Goal: Contribute content

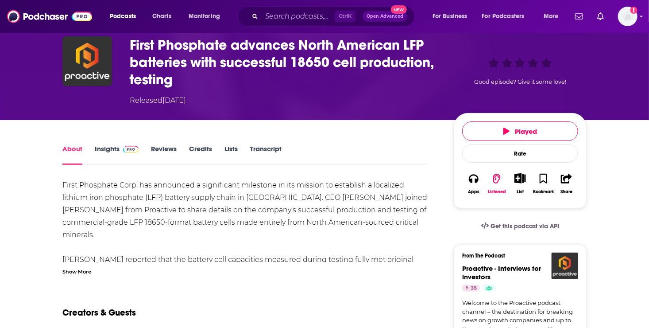
scroll to position [42, 0]
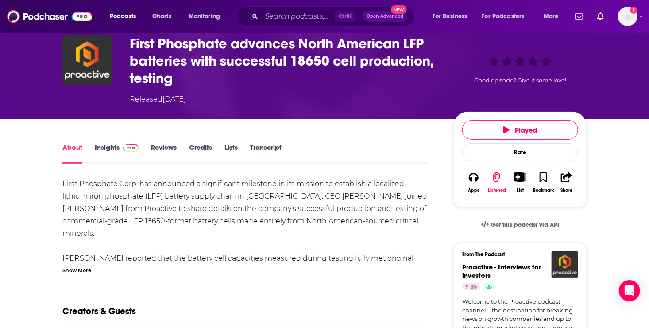
click at [114, 149] on link "Insights" at bounding box center [117, 153] width 44 height 20
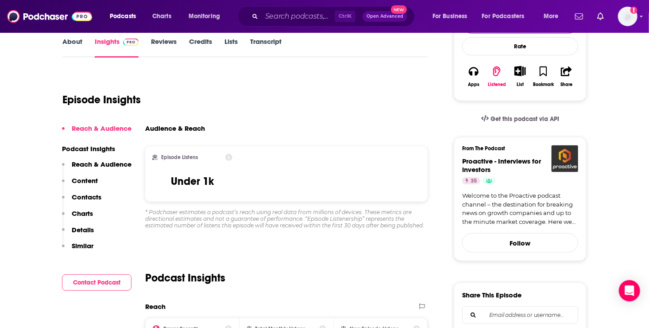
scroll to position [127, 0]
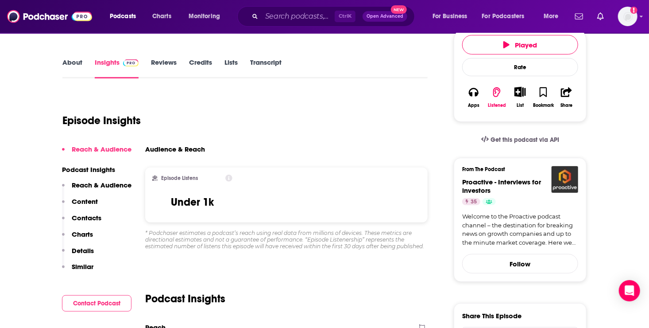
click at [107, 184] on p "Reach & Audience" at bounding box center [102, 185] width 60 height 8
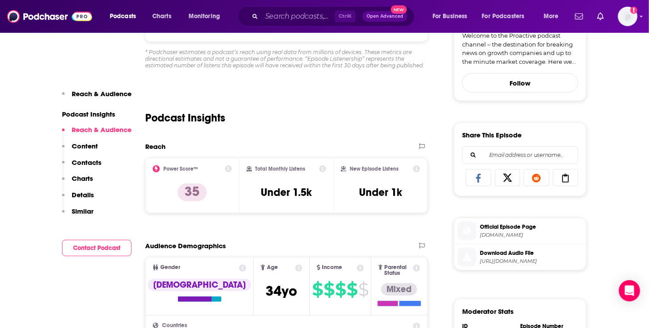
scroll to position [310, 0]
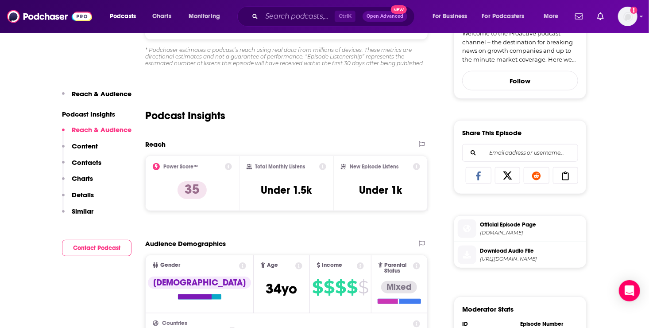
click at [87, 148] on p "Content" at bounding box center [85, 146] width 26 height 8
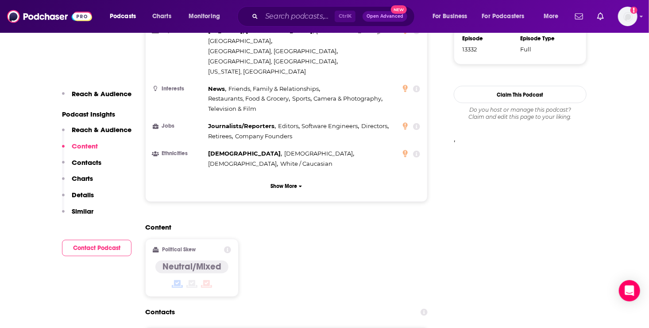
scroll to position [751, 0]
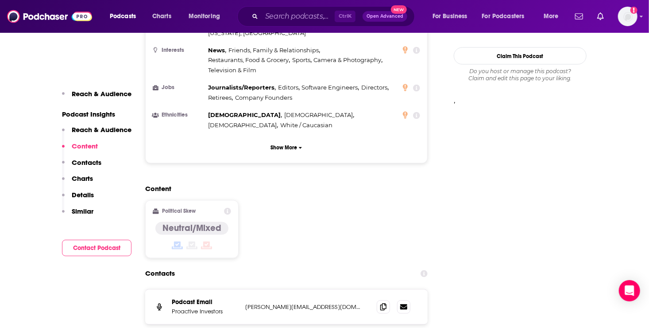
click at [85, 194] on p "Details" at bounding box center [83, 194] width 22 height 8
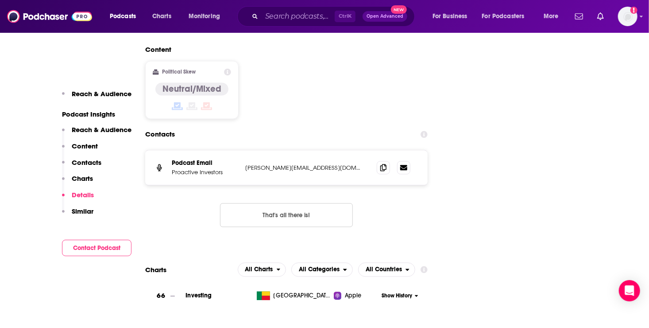
scroll to position [1036, 0]
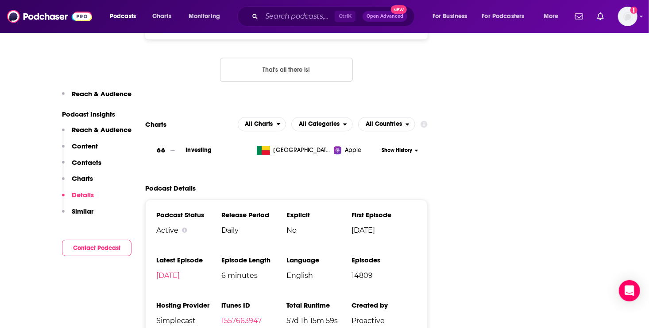
click at [83, 211] on p "Similar" at bounding box center [83, 211] width 22 height 8
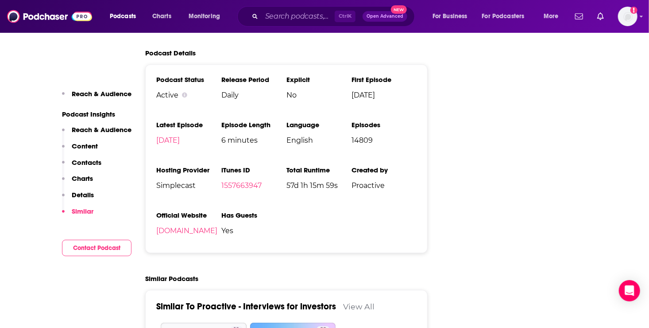
scroll to position [1272, 0]
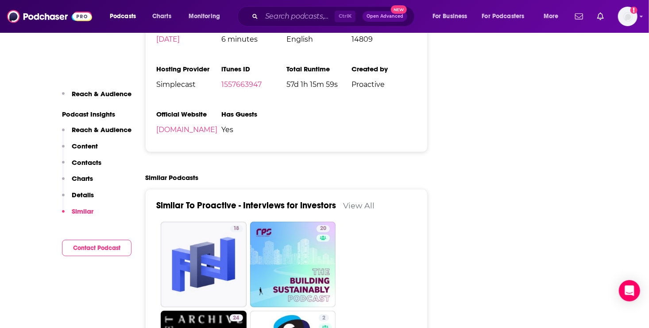
click at [84, 194] on p "Details" at bounding box center [83, 194] width 22 height 8
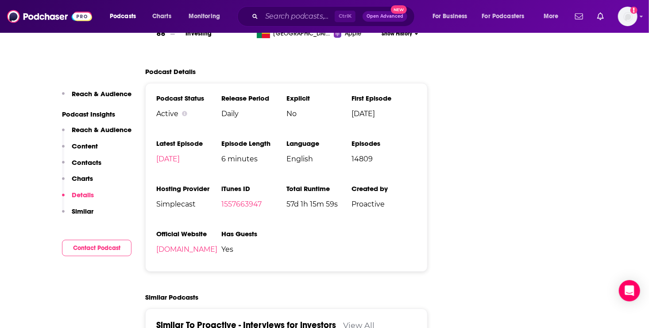
scroll to position [1036, 0]
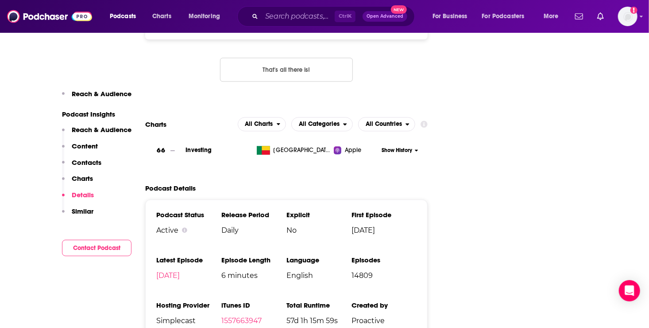
click at [89, 145] on p "Content" at bounding box center [85, 146] width 26 height 8
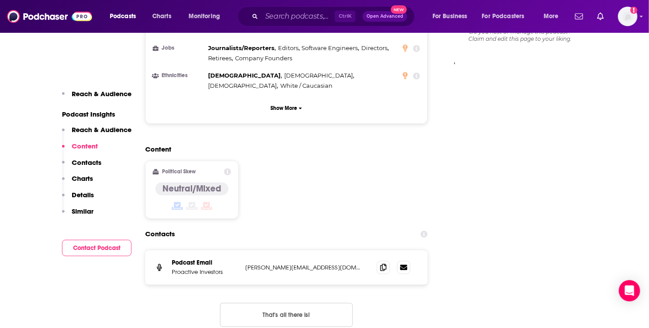
scroll to position [751, 0]
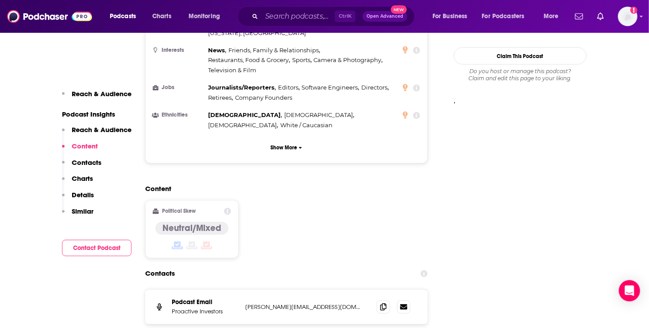
click at [82, 131] on p "Reach & Audience" at bounding box center [102, 129] width 60 height 8
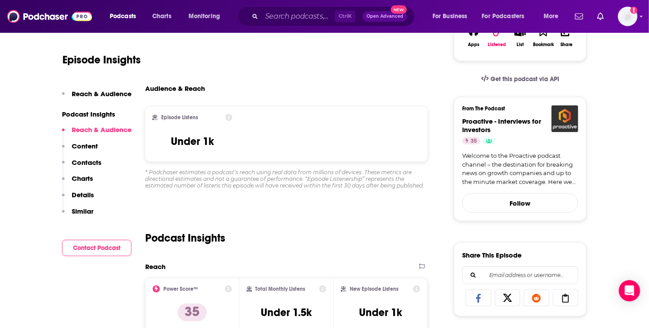
scroll to position [140, 0]
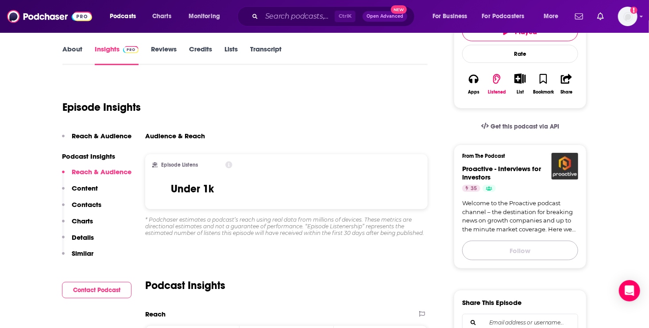
click at [519, 252] on button "Follow" at bounding box center [521, 250] width 116 height 19
click at [522, 248] on span "Following" at bounding box center [516, 251] width 31 height 11
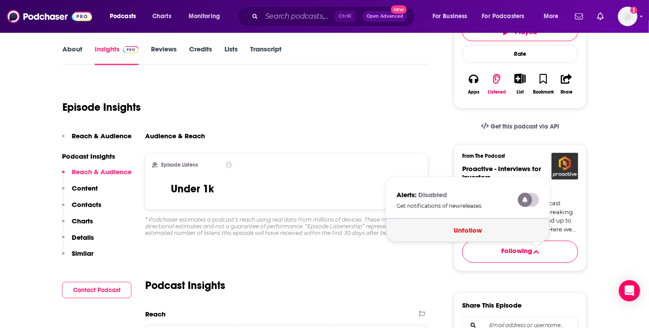
click at [475, 230] on button "Unfollow" at bounding box center [468, 229] width 164 height 23
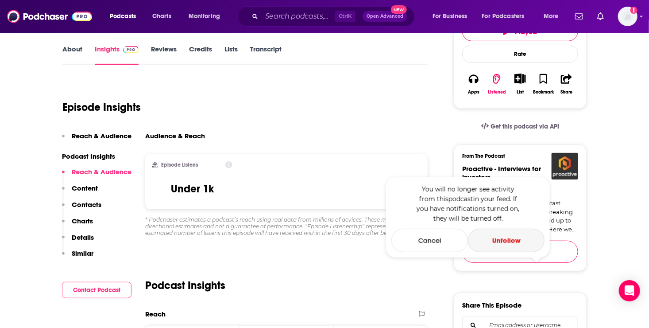
click at [512, 243] on button "Unfollow" at bounding box center [506, 240] width 77 height 23
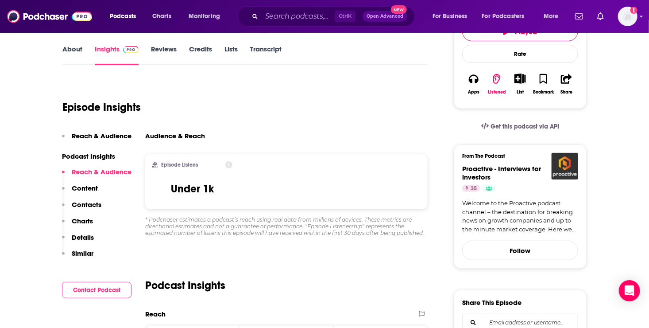
click at [518, 223] on link "Welcome to the Proactive podcast channel – the destination for breaking news on…" at bounding box center [521, 216] width 116 height 35
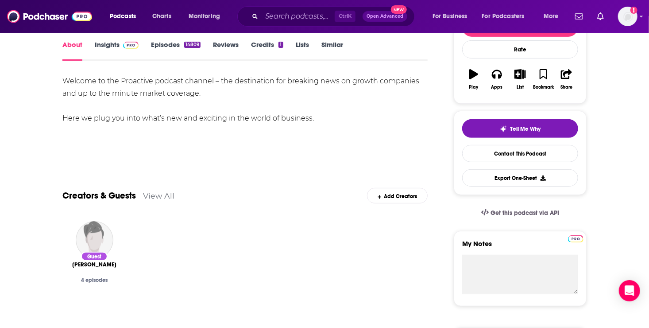
scroll to position [112, 0]
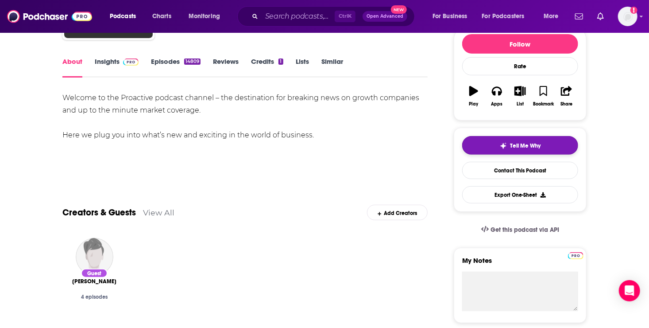
click at [526, 142] on span "Tell Me Why" at bounding box center [526, 145] width 31 height 7
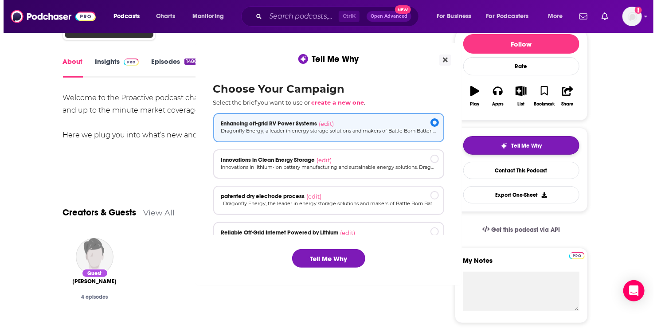
scroll to position [0, 0]
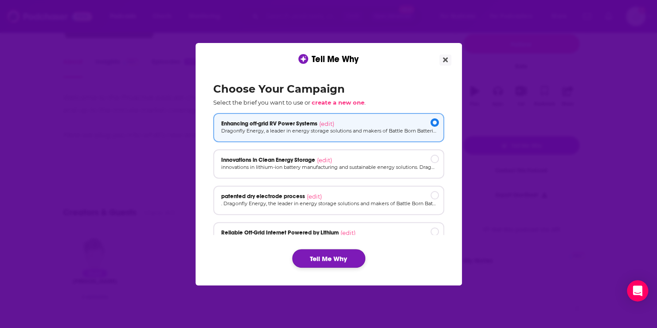
click at [338, 257] on button "Tell Me Why" at bounding box center [328, 258] width 73 height 19
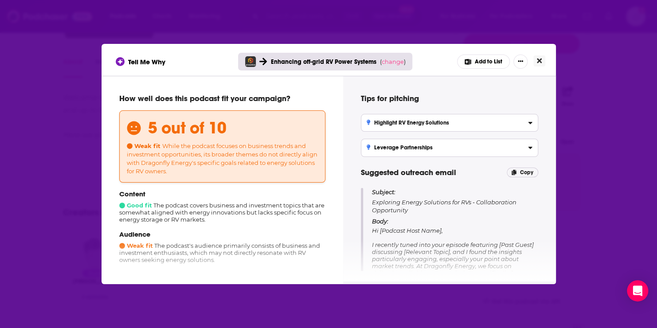
click at [539, 62] on icon "Close" at bounding box center [538, 60] width 5 height 5
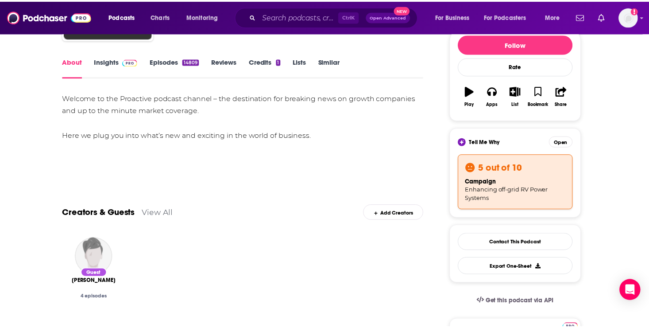
scroll to position [112, 0]
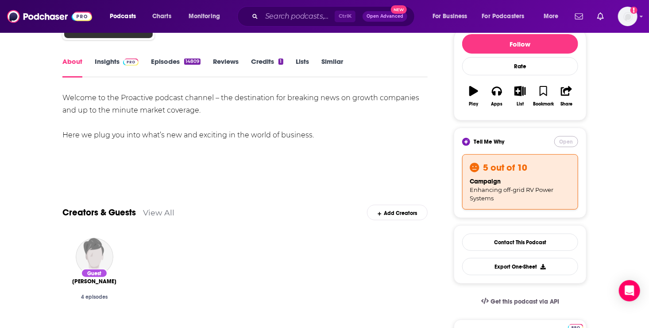
click at [563, 139] on button "Open" at bounding box center [567, 141] width 24 height 11
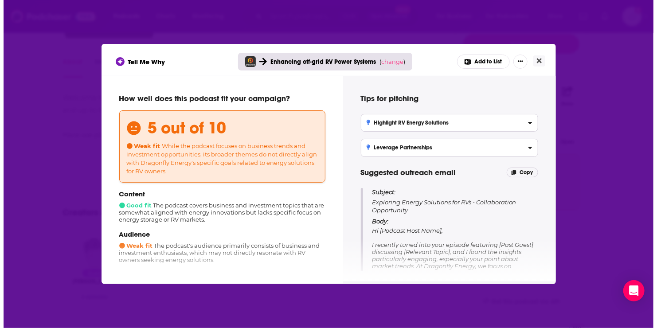
scroll to position [0, 0]
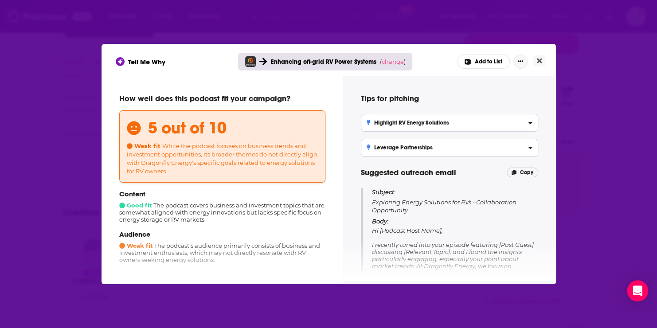
click at [520, 60] on icon "Show More Button" at bounding box center [519, 60] width 5 height 5
click at [543, 109] on div "Tips for pitching Highlight RV Energy Solutions Propose discussions that align …" at bounding box center [449, 178] width 191 height 184
click at [420, 59] on div "Tell Me Why Enhancing off-grid RV Power Systems ( change ) Add to List Add to L…" at bounding box center [329, 61] width 426 height 14
click at [472, 167] on h4 "Suggested outreach email Copy" at bounding box center [449, 172] width 177 height 10
click at [521, 60] on icon "Show More Button" at bounding box center [519, 60] width 5 height 5
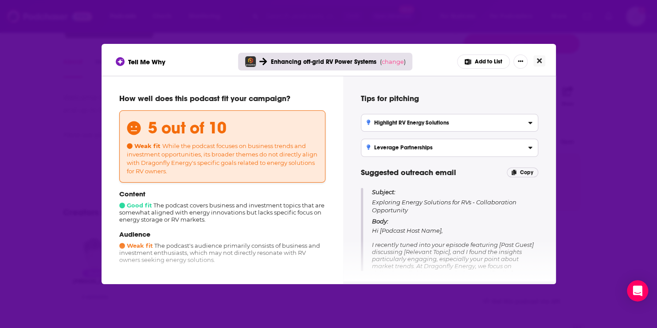
click at [539, 58] on icon "Close" at bounding box center [538, 60] width 5 height 7
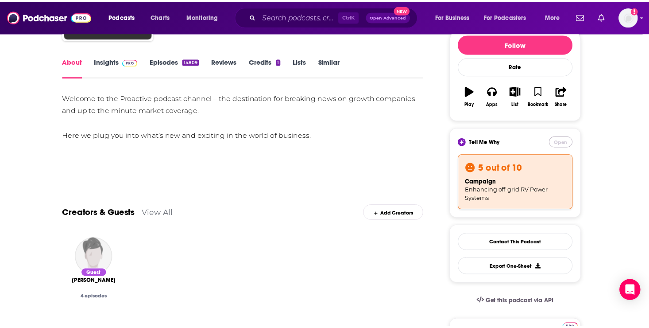
scroll to position [112, 0]
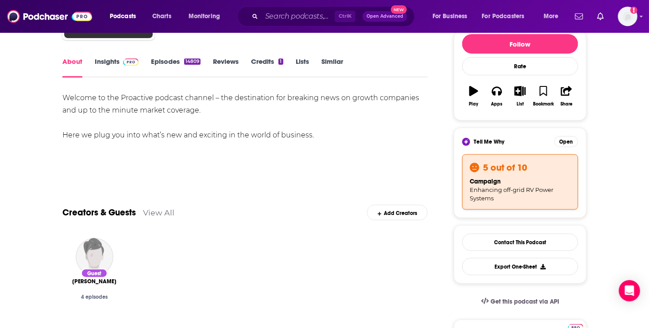
click at [550, 144] on div "Tell Me Why Open" at bounding box center [521, 141] width 116 height 11
click at [566, 142] on button "Open" at bounding box center [567, 141] width 24 height 11
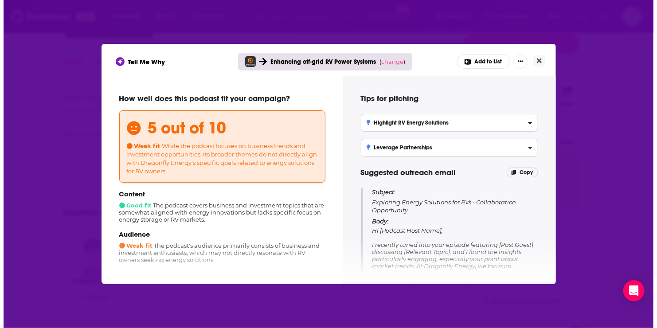
scroll to position [0, 0]
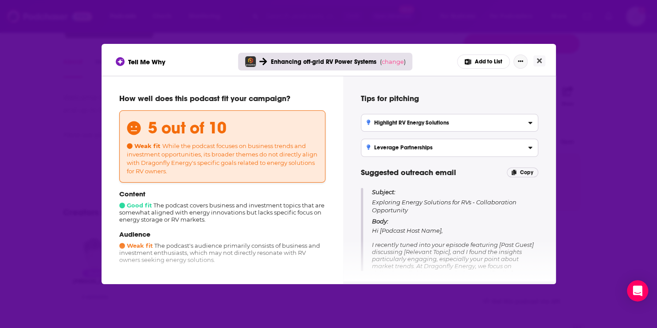
click at [521, 57] on button "Show More Button" at bounding box center [520, 61] width 14 height 14
click at [522, 60] on icon "Show More Button" at bounding box center [519, 60] width 5 height 5
click at [393, 59] on span "change" at bounding box center [392, 61] width 22 height 7
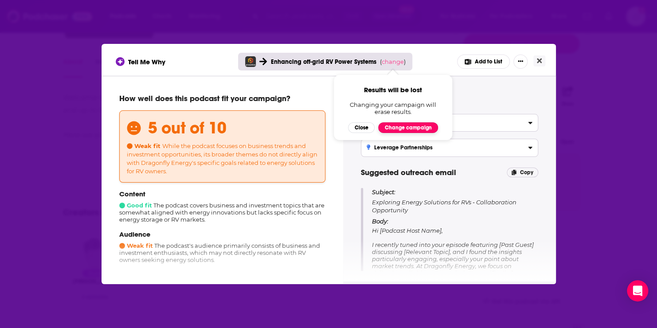
click at [405, 128] on button "Change campaign" at bounding box center [408, 127] width 60 height 11
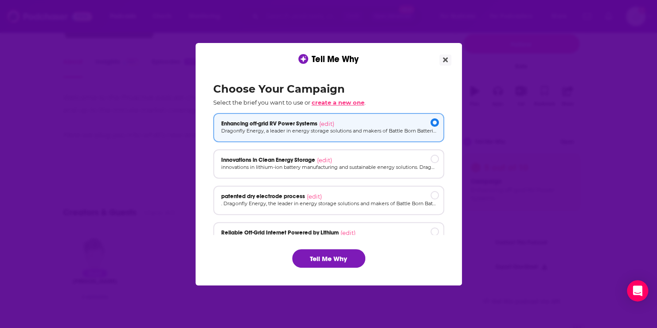
click at [328, 102] on span "create a new one" at bounding box center [337, 102] width 53 height 7
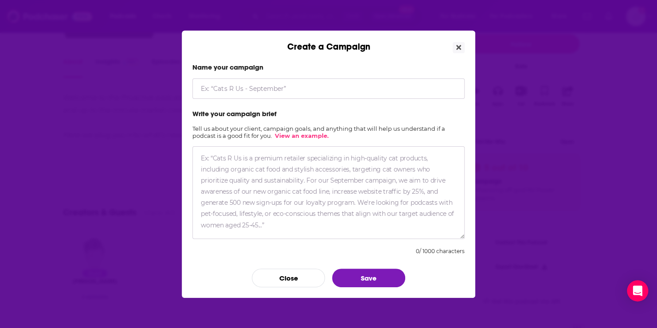
click at [214, 165] on textarea "Create a Campaign" at bounding box center [328, 192] width 272 height 93
paste textarea "Loremipsu Dolors, ametco ad Elitse Doei Temporinc®, utlabor e D.M. aliqua eni a…"
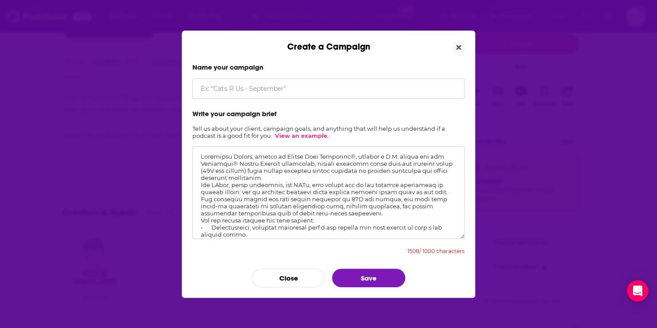
scroll to position [85, 0]
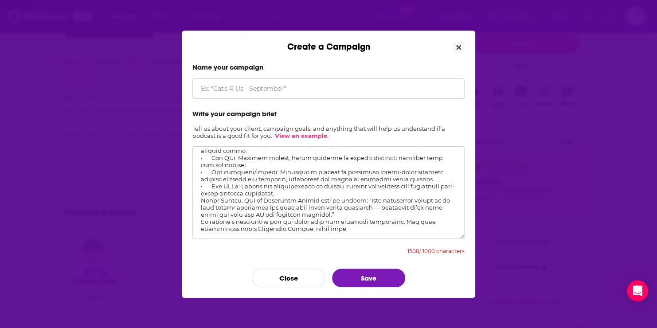
type textarea "Loremipsu Dolors, ametco ad Elitse Doei Temporinc®, utlabor e D.M. aliqua eni a…"
click at [224, 85] on input "Create a Campaign" at bounding box center [328, 88] width 272 height 20
type input "Wakespeed Patent"
click at [368, 274] on button "Save" at bounding box center [368, 277] width 73 height 19
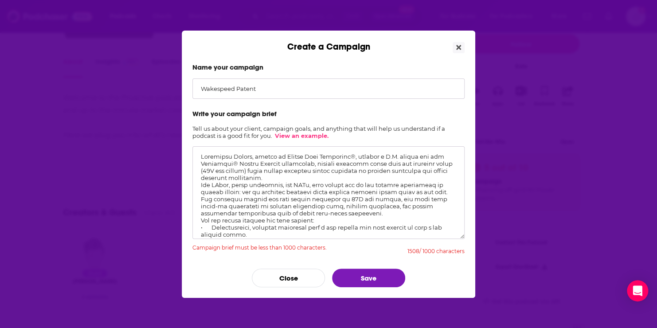
click at [310, 184] on textarea "Create a Campaign" at bounding box center [328, 192] width 272 height 93
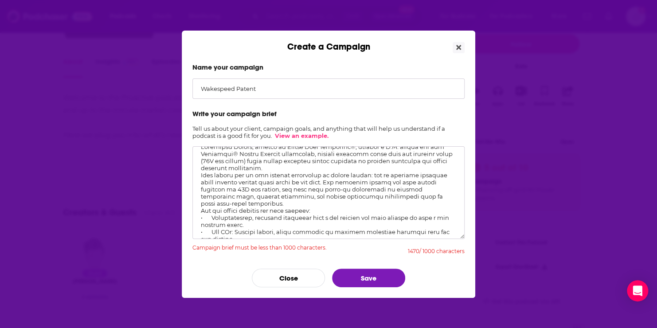
drag, startPoint x: 333, startPoint y: 209, endPoint x: 202, endPoint y: 212, distance: 131.6
click at [202, 212] on textarea "Create a Campaign" at bounding box center [328, 192] width 272 height 93
click at [212, 216] on textarea "Create a Campaign" at bounding box center [328, 192] width 272 height 93
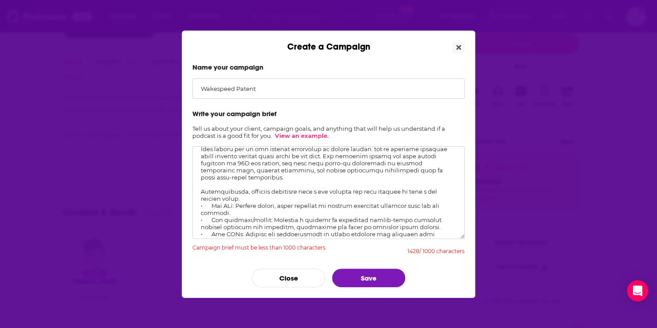
scroll to position [41, 0]
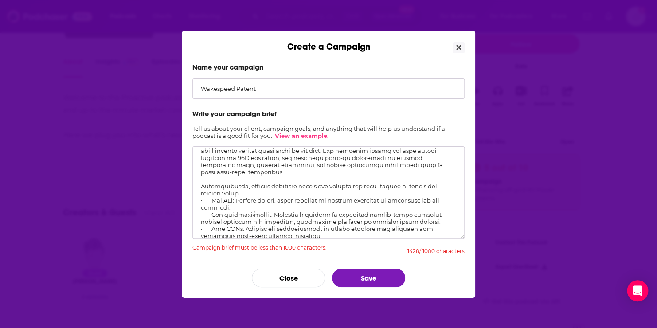
click at [238, 198] on textarea "Create a Campaign" at bounding box center [328, 192] width 272 height 93
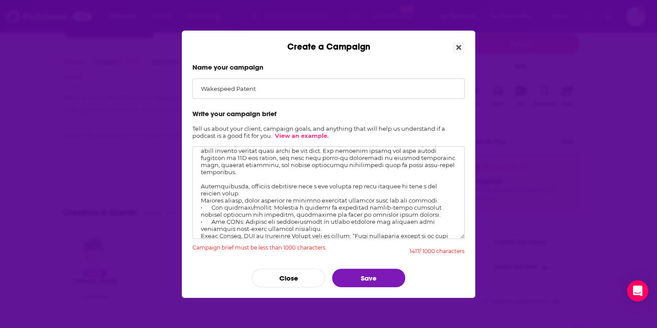
click at [269, 206] on textarea "Create a Campaign" at bounding box center [328, 192] width 272 height 93
click at [244, 222] on textarea "Create a Campaign" at bounding box center [328, 192] width 272 height 93
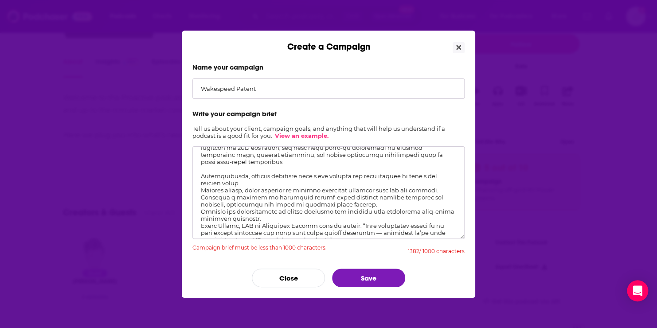
scroll to position [55, 0]
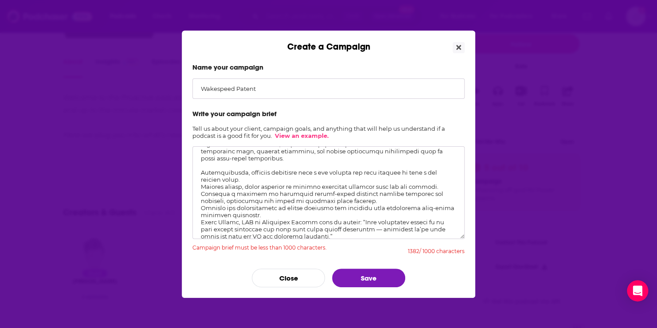
click at [357, 221] on textarea "Create a Campaign" at bounding box center [328, 192] width 272 height 93
click at [203, 229] on textarea "Create a Campaign" at bounding box center [328, 192] width 272 height 93
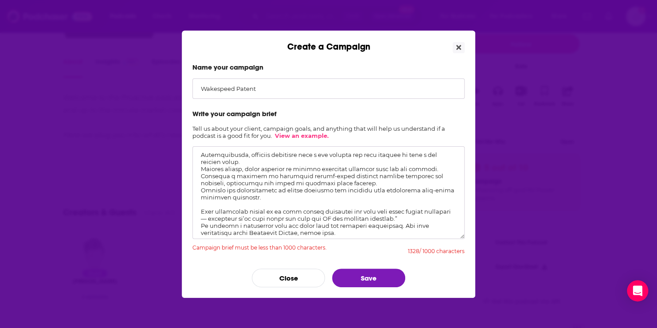
scroll to position [83, 0]
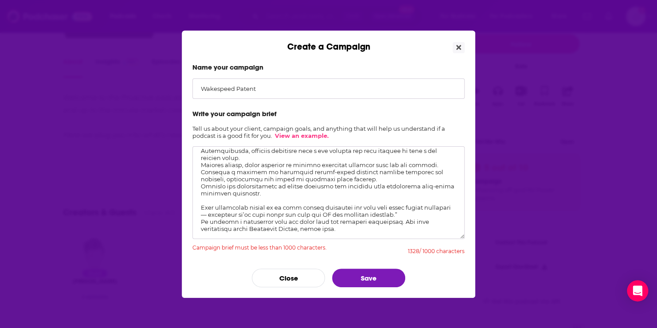
click at [339, 223] on textarea "Create a Campaign" at bounding box center [328, 192] width 272 height 93
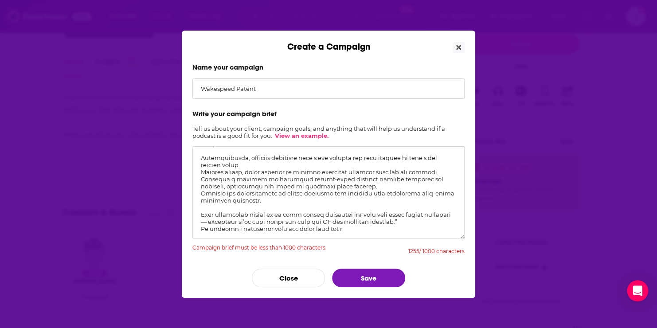
scroll to position [76, 0]
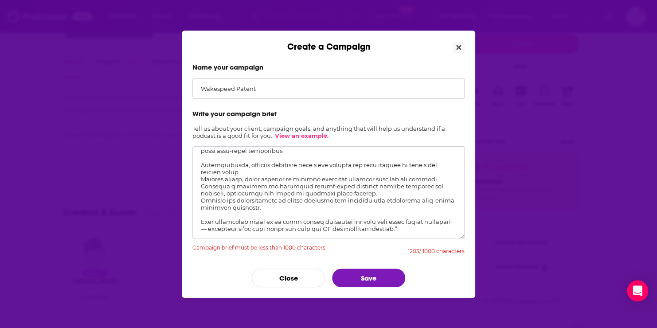
click at [437, 217] on textarea "Create a Campaign" at bounding box center [328, 192] width 272 height 93
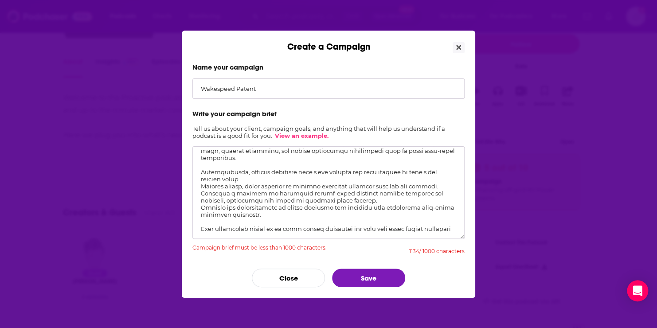
click at [214, 208] on textarea "Create a Campaign" at bounding box center [328, 192] width 272 height 93
click at [202, 215] on textarea "Create a Campaign" at bounding box center [328, 192] width 272 height 93
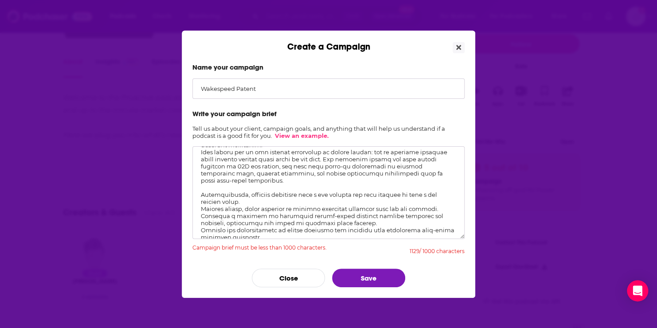
scroll to position [0, 0]
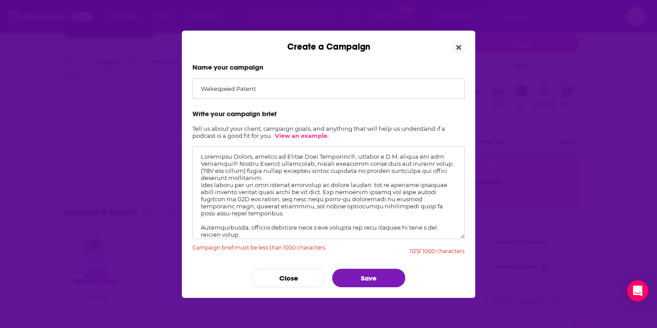
click at [216, 185] on textarea "Create a Campaign" at bounding box center [328, 192] width 272 height 93
click at [250, 185] on textarea "Create a Campaign" at bounding box center [328, 192] width 272 height 93
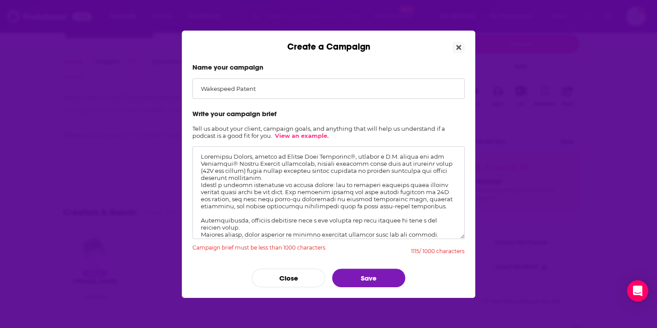
click at [280, 186] on textarea "Create a Campaign" at bounding box center [328, 192] width 272 height 93
click at [330, 188] on textarea "Create a Campaign" at bounding box center [328, 192] width 272 height 93
click at [382, 192] on textarea "Create a Campaign" at bounding box center [328, 192] width 272 height 93
click at [251, 199] on textarea "Create a Campaign" at bounding box center [328, 192] width 272 height 93
click at [399, 207] on textarea "Create a Campaign" at bounding box center [328, 192] width 272 height 93
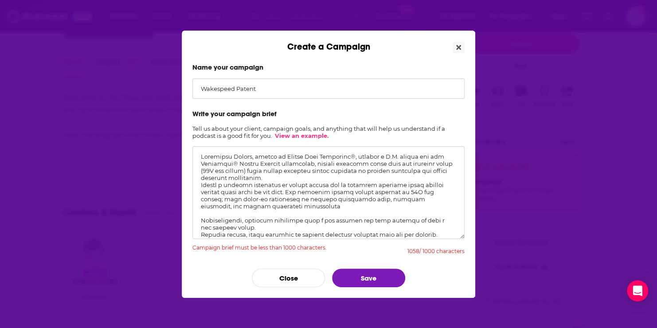
click at [241, 218] on textarea "Create a Campaign" at bounding box center [328, 192] width 272 height 93
click at [422, 221] on textarea "Create a Campaign" at bounding box center [328, 192] width 272 height 93
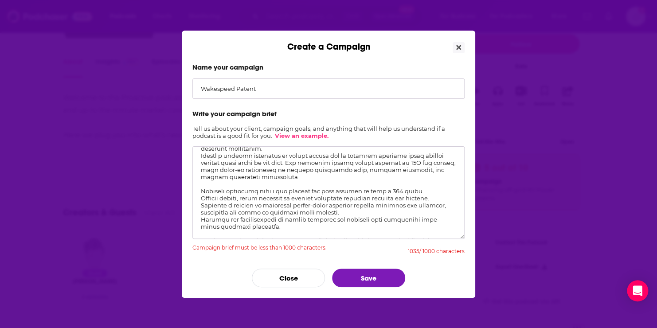
scroll to position [33, 0]
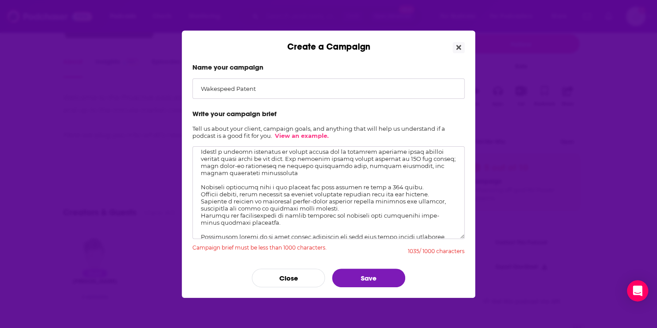
click at [234, 200] on textarea "Create a Campaign" at bounding box center [328, 192] width 272 height 93
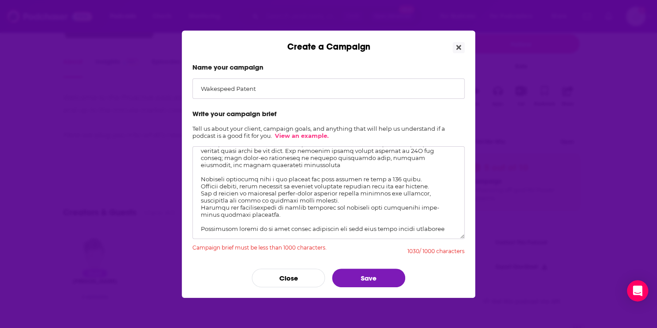
scroll to position [55, 0]
drag, startPoint x: 448, startPoint y: 214, endPoint x: 337, endPoint y: 216, distance: 110.8
click at [337, 216] on textarea "Create a Campaign" at bounding box center [328, 192] width 272 height 93
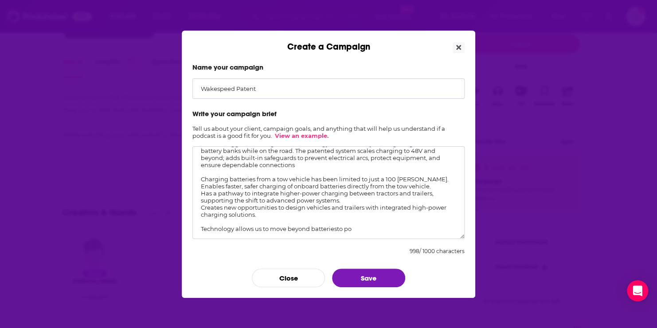
click at [233, 213] on textarea "Dragonfly Energy, makers of Battle Born Batteries®, secured a U.S. patent for i…" at bounding box center [328, 192] width 272 height 93
click at [330, 216] on textarea "Dragonfly Energy, makers of Battle Born Batteries®, secured a U.S. patent for i…" at bounding box center [328, 192] width 272 height 93
type textarea "Dragonfly Energy, makers of Battle Born Batteries®, secured a U.S. patent for i…"
click at [365, 276] on button "Save" at bounding box center [368, 277] width 73 height 19
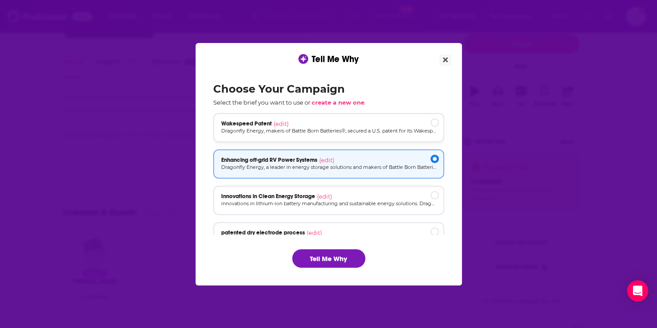
click at [433, 121] on div "[object Object]" at bounding box center [434, 122] width 8 height 8
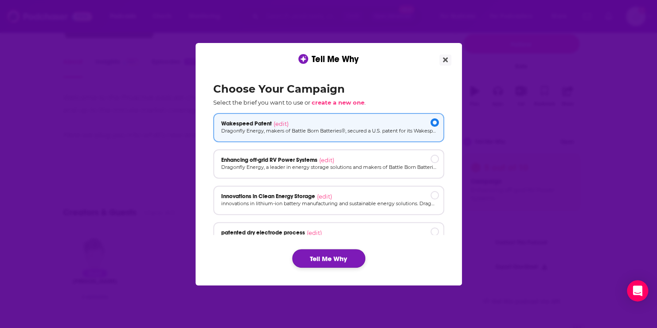
click at [334, 257] on button "Tell Me Why" at bounding box center [328, 258] width 73 height 19
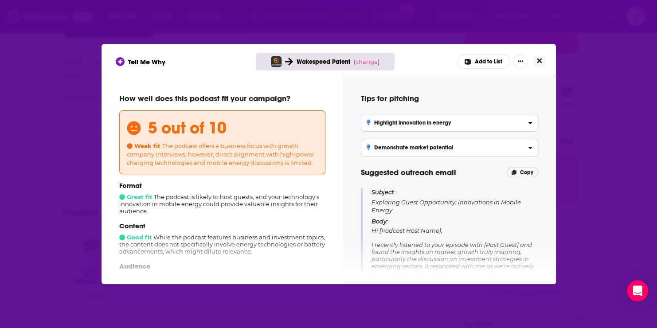
click at [539, 61] on icon "Close" at bounding box center [538, 60] width 5 height 5
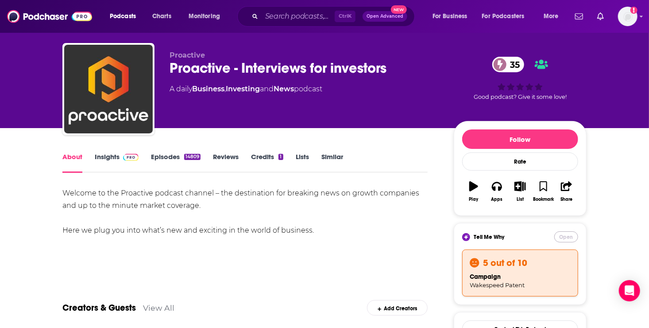
scroll to position [0, 0]
